Goal: Transaction & Acquisition: Obtain resource

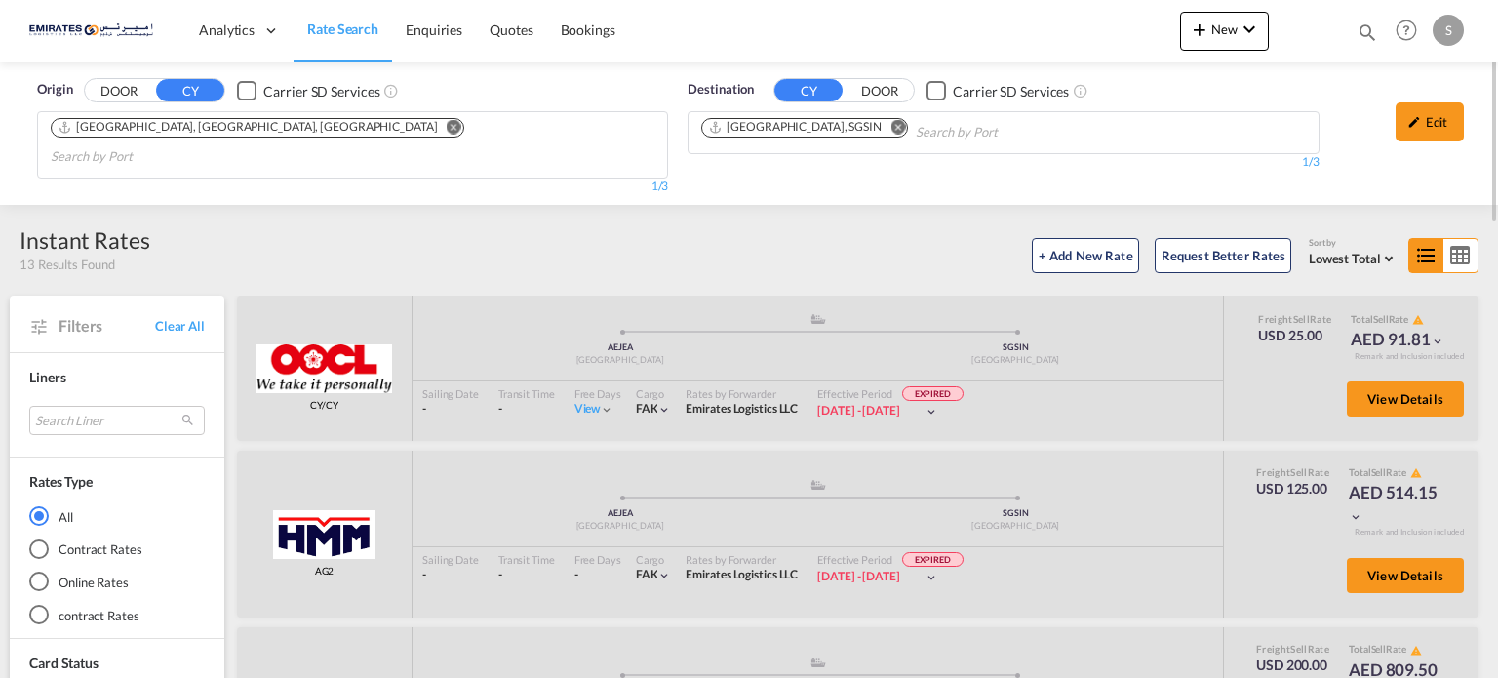
drag, startPoint x: 0, startPoint y: 0, endPoint x: 832, endPoint y: 133, distance: 842.6
click at [878, 133] on button "Remove" at bounding box center [892, 129] width 29 height 20
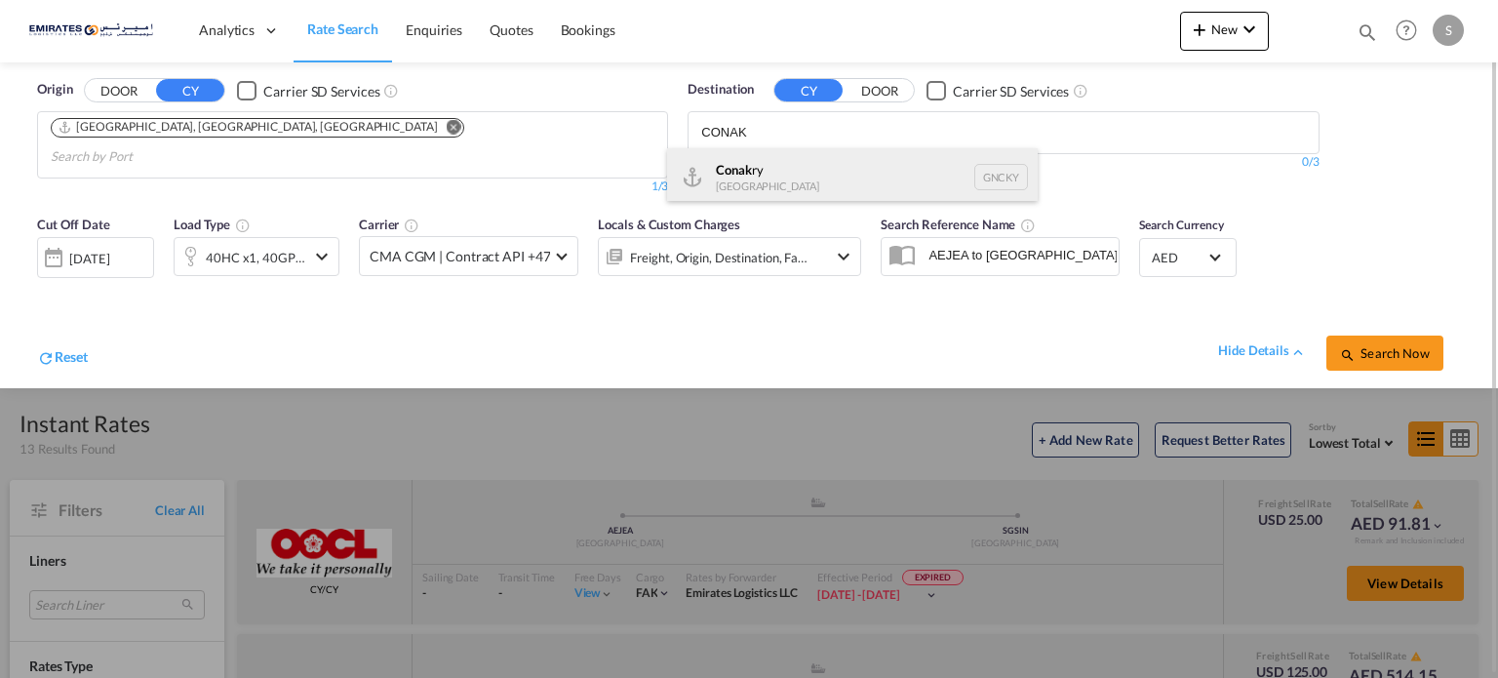
type input "CONAK"
click at [755, 184] on div "Conak ry Guinea GNCKY" at bounding box center [852, 177] width 371 height 59
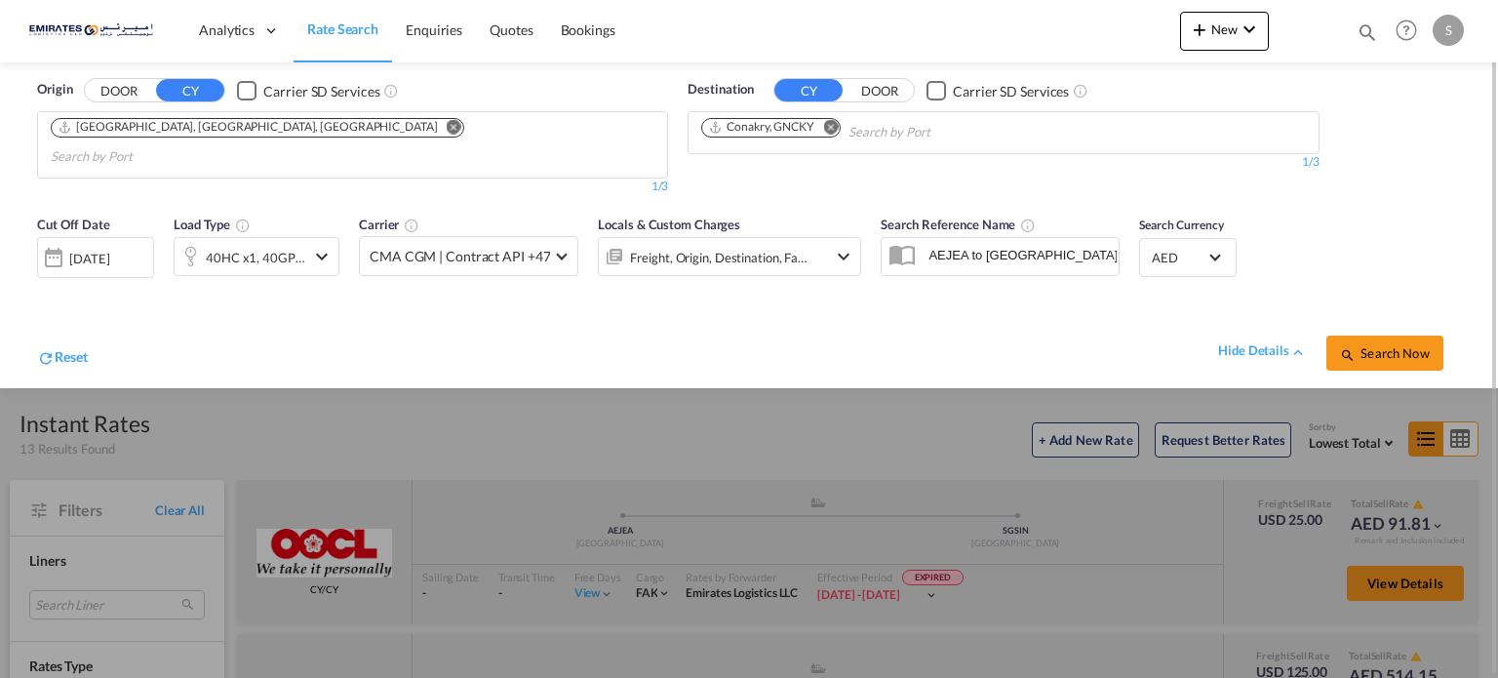
click at [1395, 339] on button "Search Now" at bounding box center [1385, 353] width 117 height 35
click at [98, 249] on div "[DATE]" at bounding box center [92, 258] width 40 height 18
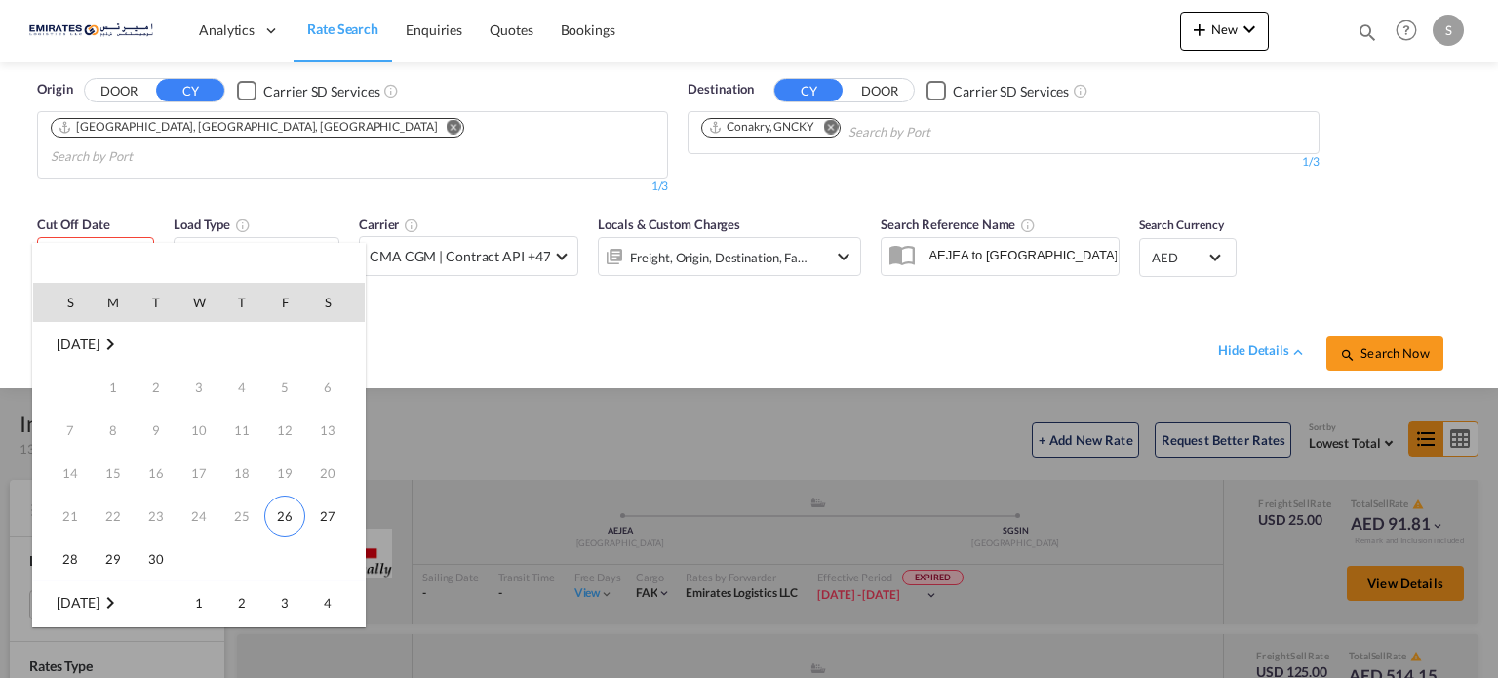
click at [82, 340] on span "[DATE]" at bounding box center [78, 344] width 42 height 17
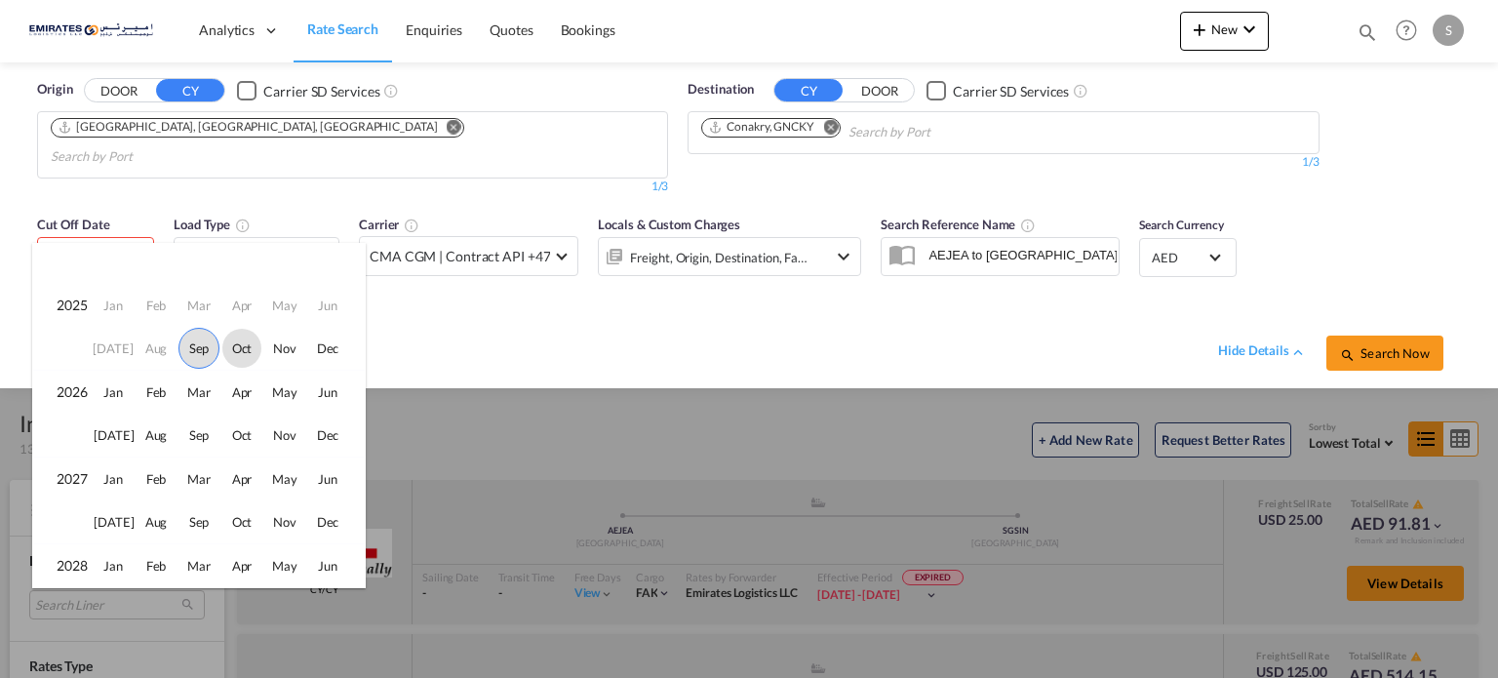
click at [233, 347] on span "Oct" at bounding box center [241, 348] width 39 height 39
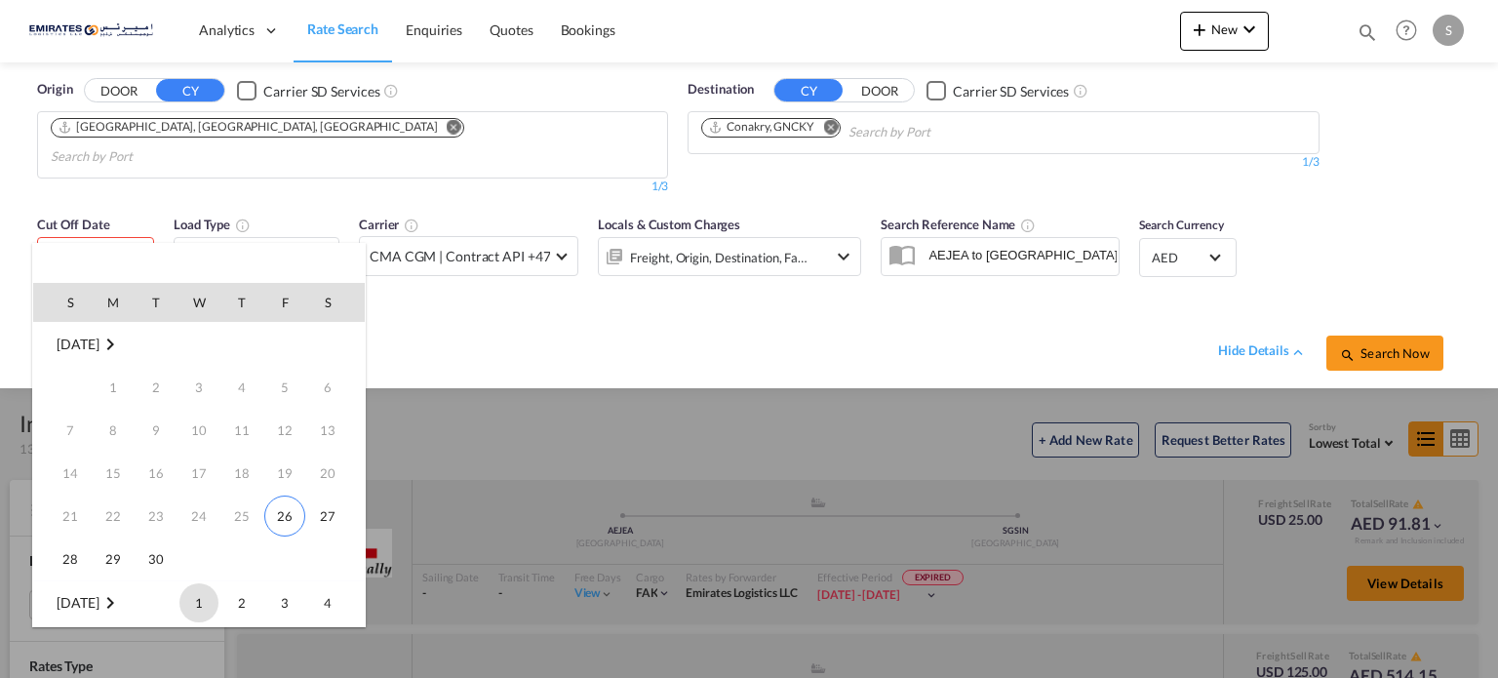
scroll to position [258, 0]
click at [293, 379] on span "10" at bounding box center [284, 388] width 39 height 39
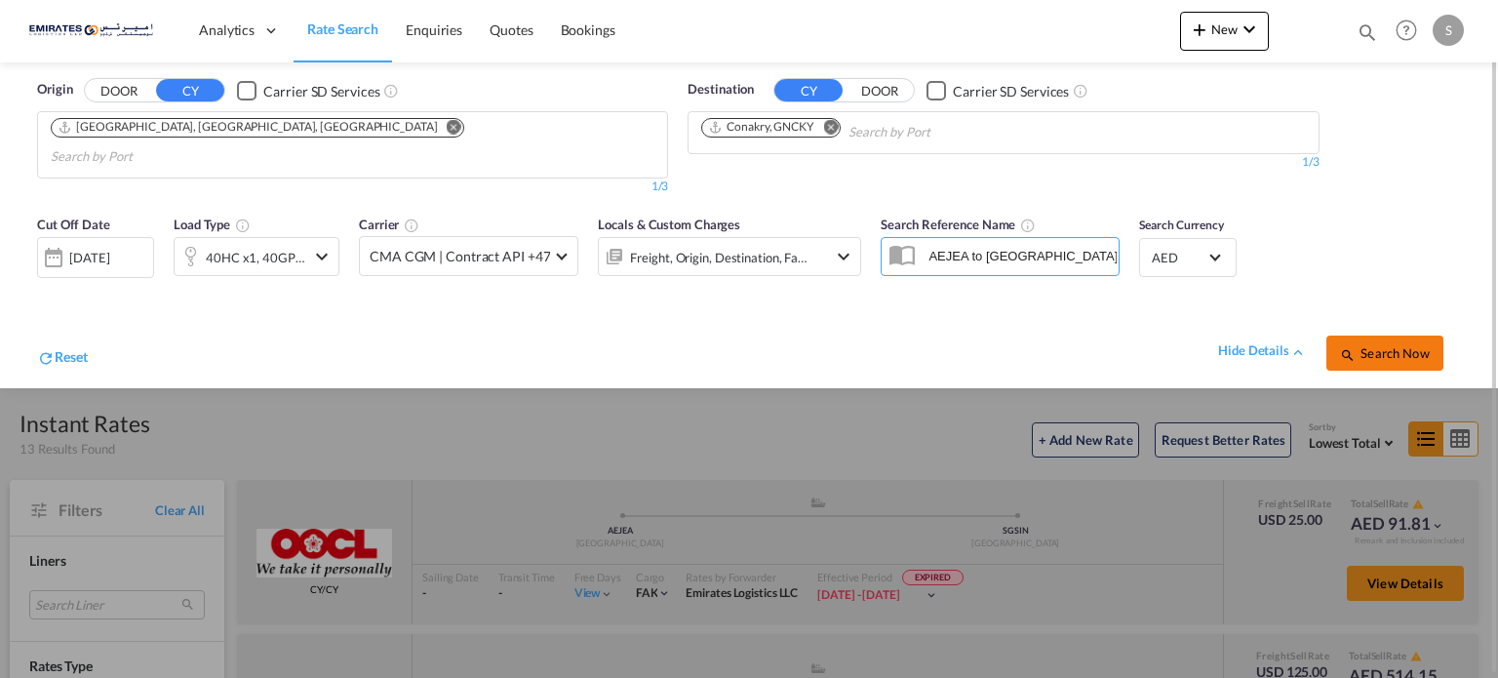
click at [1405, 340] on button "Search Now" at bounding box center [1385, 353] width 117 height 35
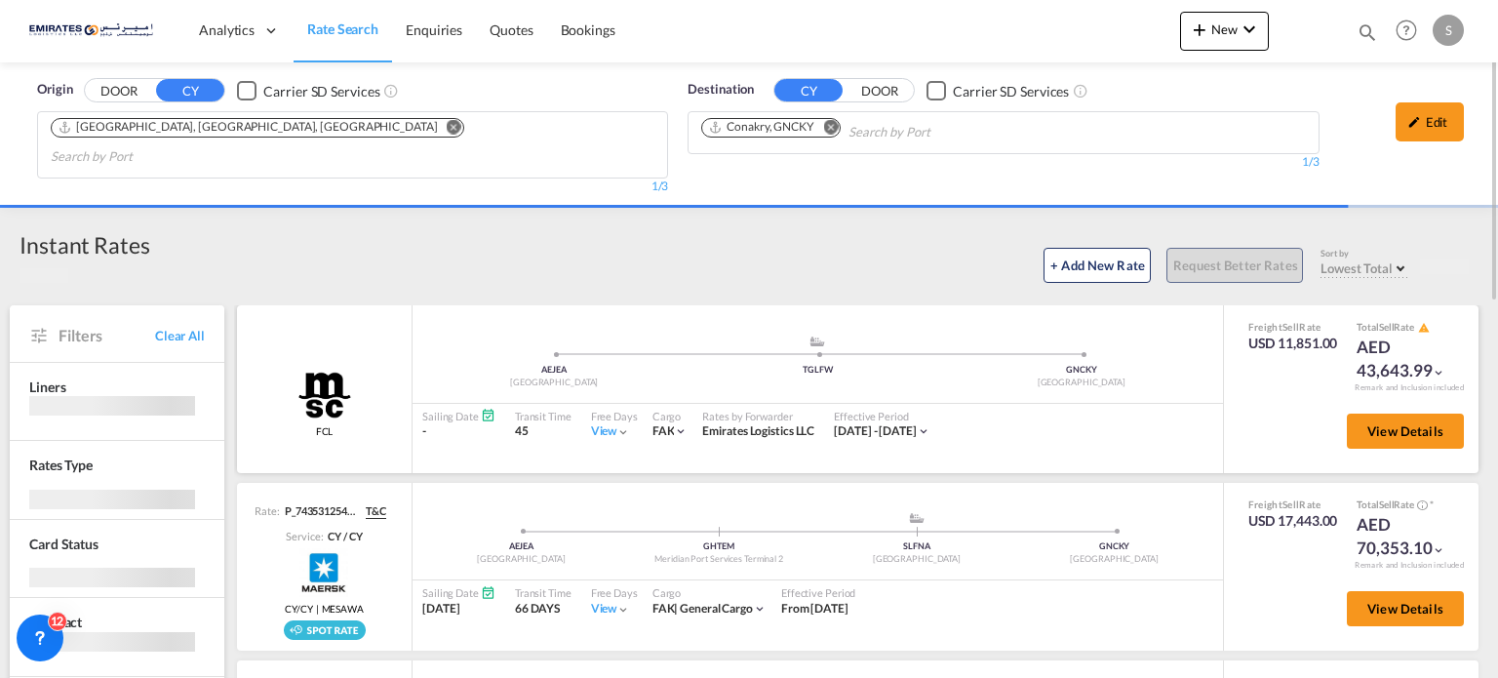
click at [606, 423] on div "View" at bounding box center [611, 431] width 40 height 17
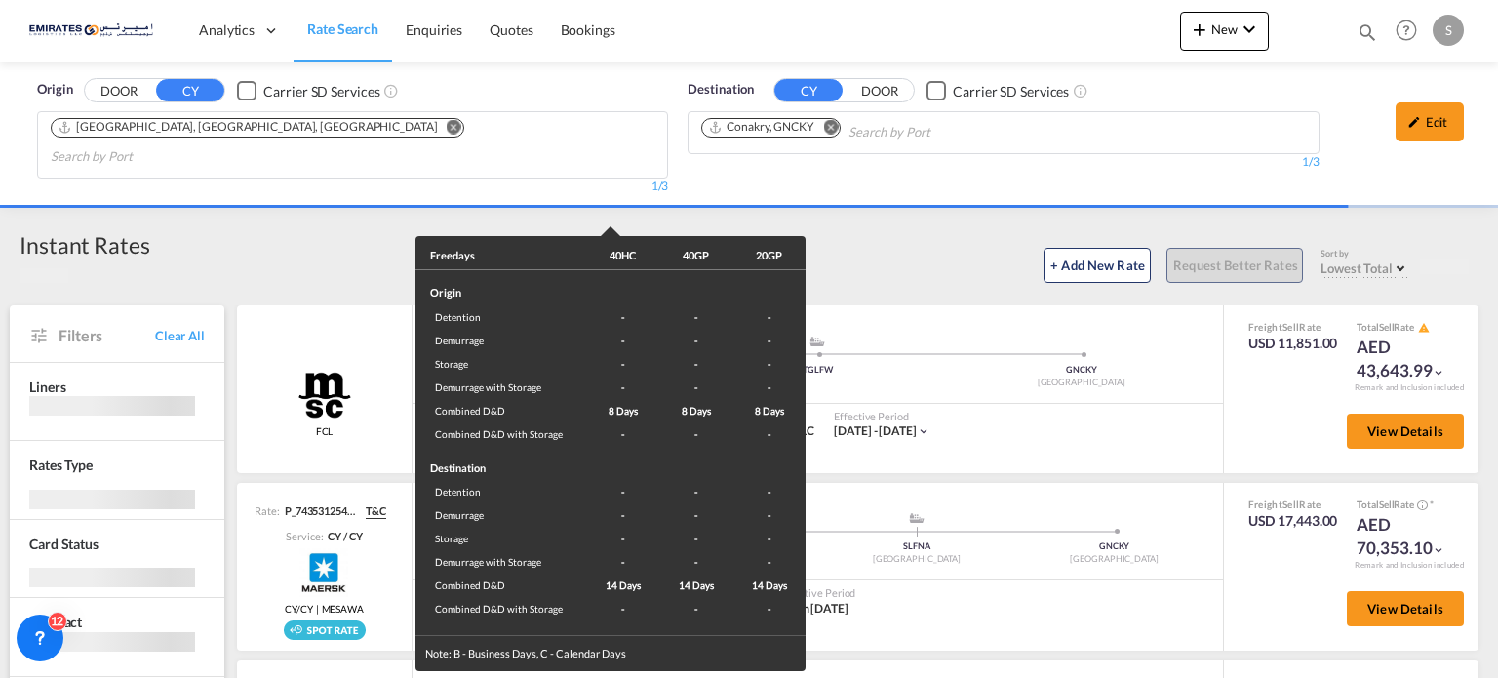
click at [1054, 401] on div "Freedays 40HC 40GP 20GP Origin Detention - - - Demurrage - - - Storage - - - De…" at bounding box center [749, 339] width 1498 height 678
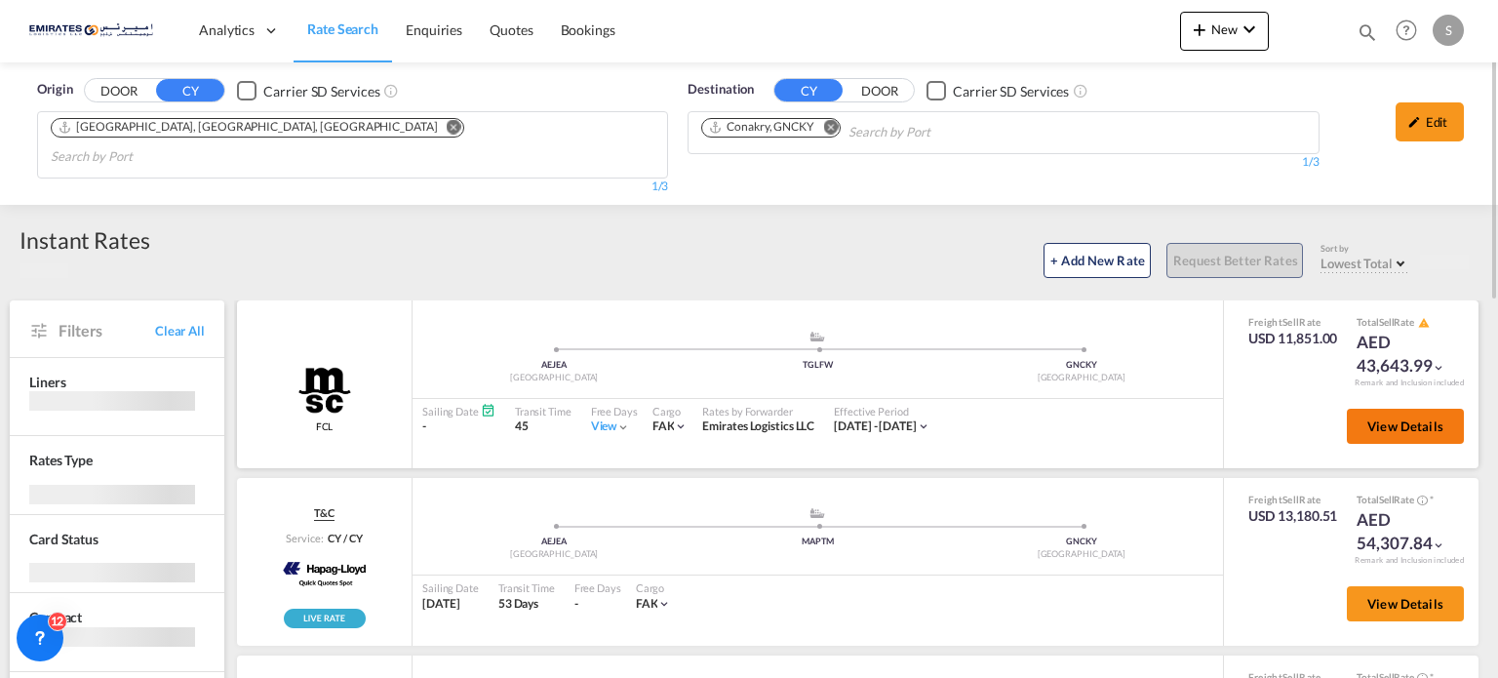
click at [1368, 418] on span "View Details" at bounding box center [1406, 426] width 76 height 16
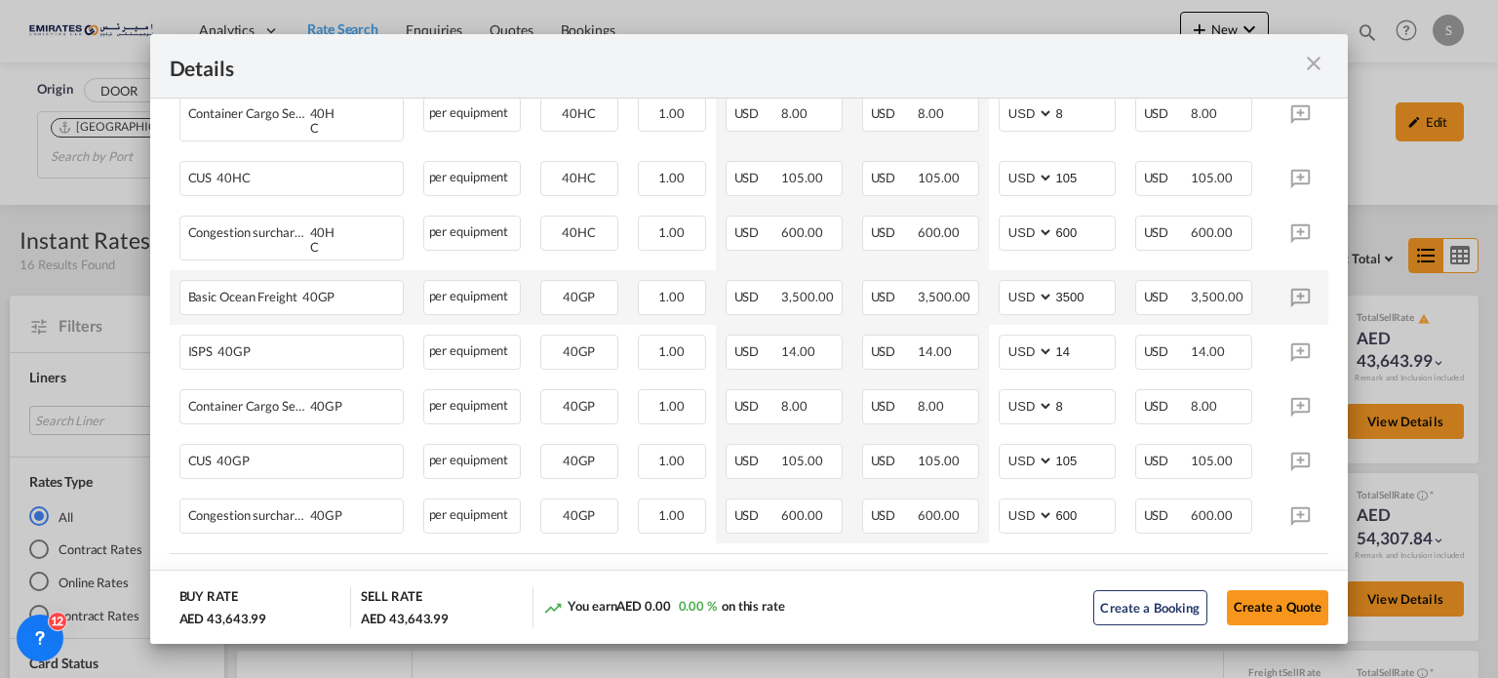
scroll to position [976, 0]
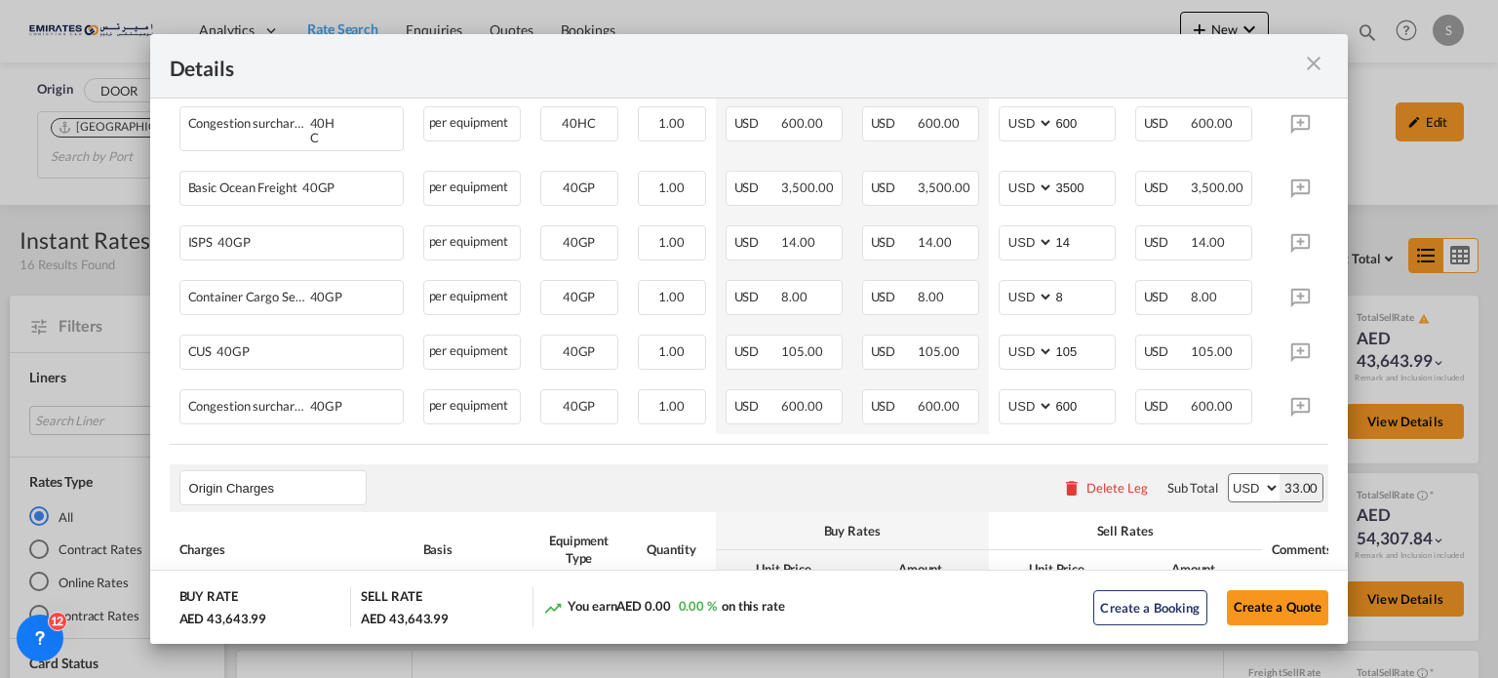
click at [1320, 52] on md-icon "icon-close m-3 fg-AAA8AD cursor" at bounding box center [1313, 63] width 23 height 23
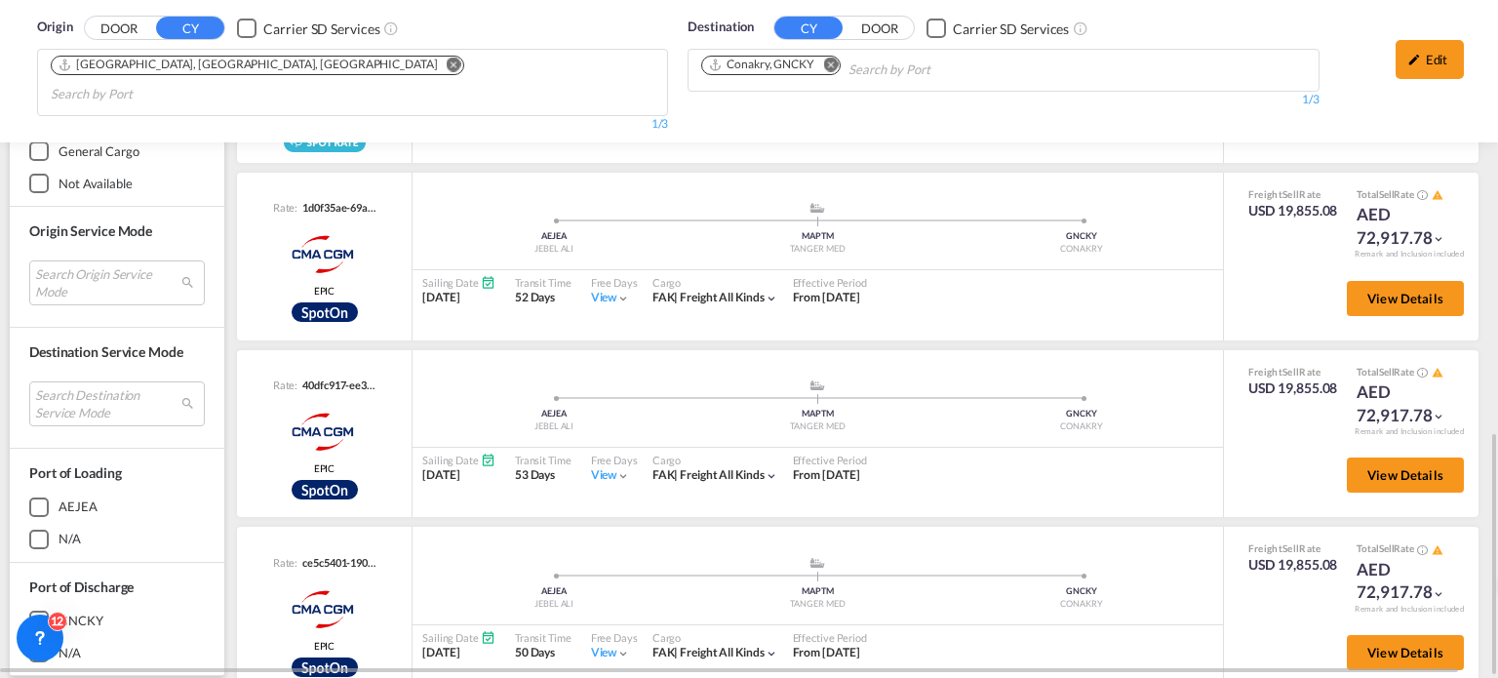
scroll to position [1187, 0]
